Goal: Check status: Check status

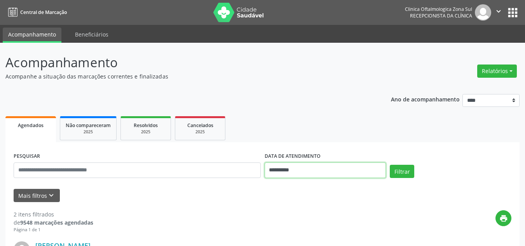
click at [295, 168] on input "**********" at bounding box center [326, 170] width 122 height 16
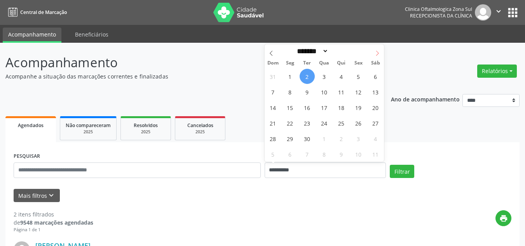
click at [378, 53] on icon at bounding box center [377, 53] width 5 height 5
select select "*"
click at [321, 75] on span "1" at bounding box center [324, 76] width 15 height 15
type input "**********"
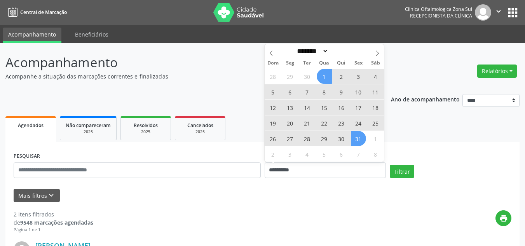
click at [351, 137] on span "31" at bounding box center [358, 138] width 15 height 15
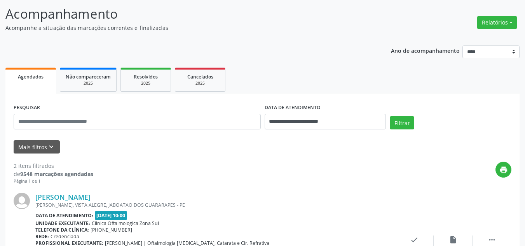
scroll to position [117, 0]
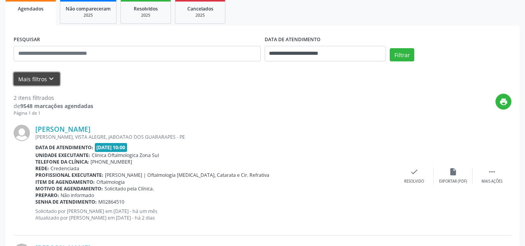
click at [42, 76] on button "Mais filtros keyboard_arrow_down" at bounding box center [37, 79] width 46 height 14
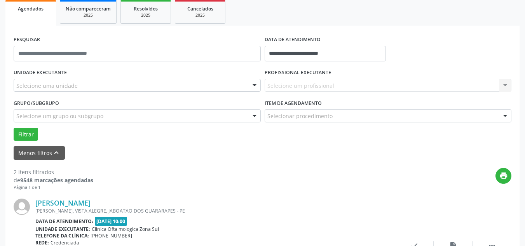
click at [52, 78] on label "UNIDADE EXECUTANTE" at bounding box center [40, 73] width 53 height 12
click at [49, 90] on div "Selecione uma unidade" at bounding box center [137, 85] width 247 height 13
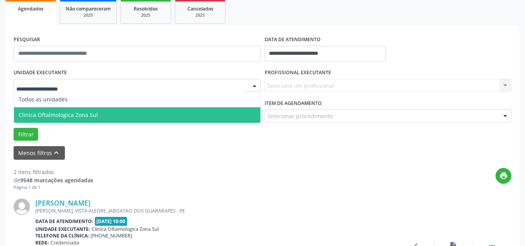
drag, startPoint x: 60, startPoint y: 111, endPoint x: 207, endPoint y: 98, distance: 147.5
click at [63, 111] on span "Clinica Oftalmologica Zona Sul" at bounding box center [137, 115] width 246 height 16
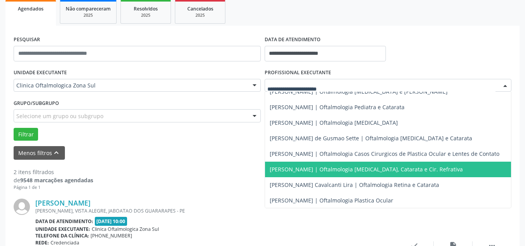
scroll to position [76, 0]
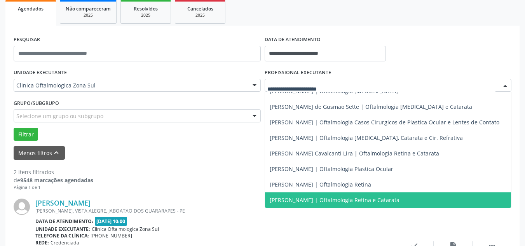
click at [276, 196] on span "[PERSON_NAME] | Oftalmologia Retina e Catarata" at bounding box center [335, 199] width 130 height 7
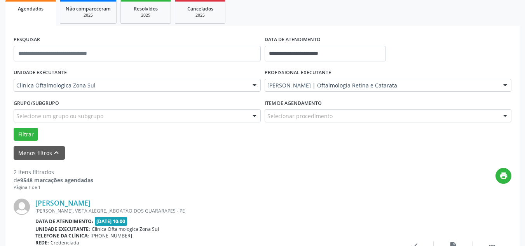
drag, startPoint x: 77, startPoint y: 116, endPoint x: 51, endPoint y: 115, distance: 26.5
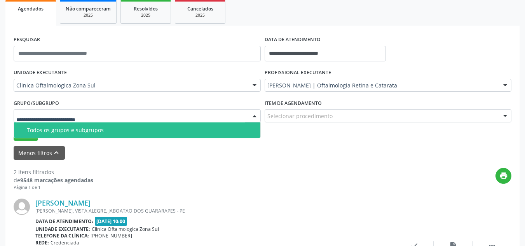
click at [45, 127] on div "Todos os grupos e subgrupos" at bounding box center [141, 130] width 229 height 6
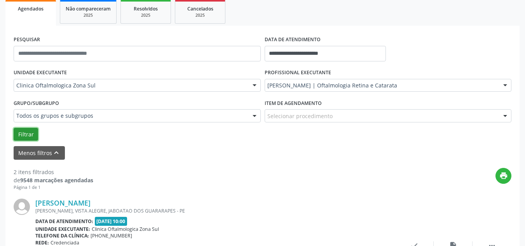
click at [31, 133] on button "Filtrar" at bounding box center [26, 134] width 24 height 13
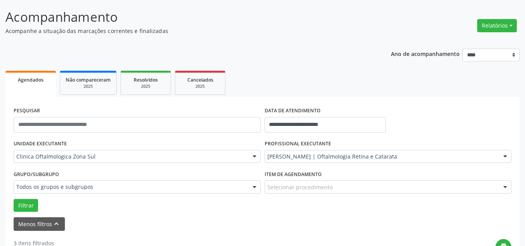
scroll to position [117, 0]
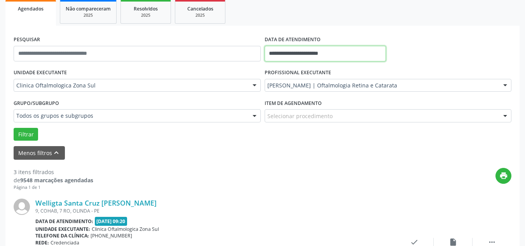
click at [309, 54] on input "**********" at bounding box center [326, 54] width 122 height 16
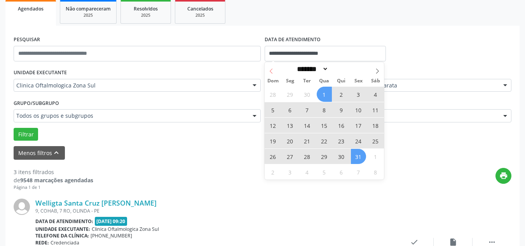
click at [272, 74] on span at bounding box center [271, 68] width 13 height 13
select select "*"
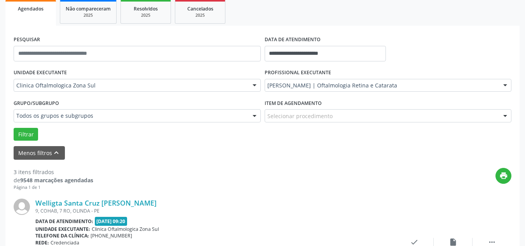
drag, startPoint x: 248, startPoint y: 190, endPoint x: 111, endPoint y: 105, distance: 161.9
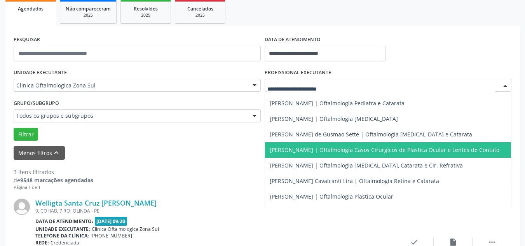
scroll to position [0, 0]
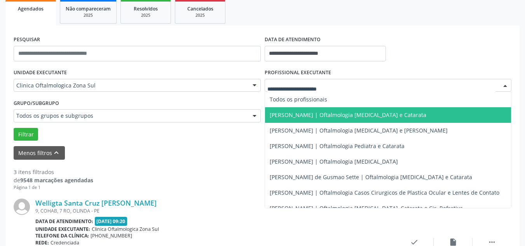
click at [285, 115] on span "[PERSON_NAME] | Oftalmologia [MEDICAL_DATA] e Catarata" at bounding box center [348, 114] width 157 height 7
